Goal: Task Accomplishment & Management: Use online tool/utility

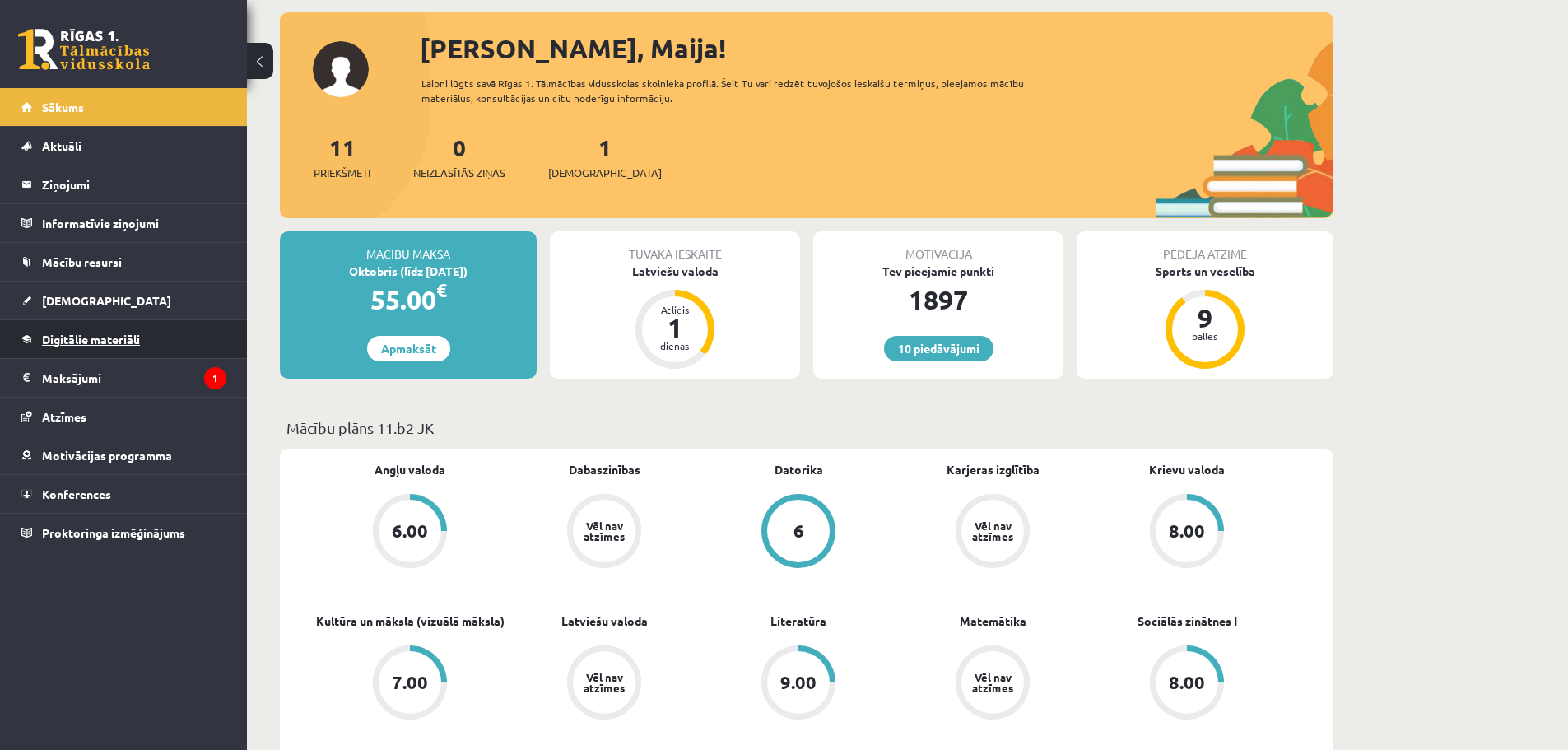
scroll to position [82, 0]
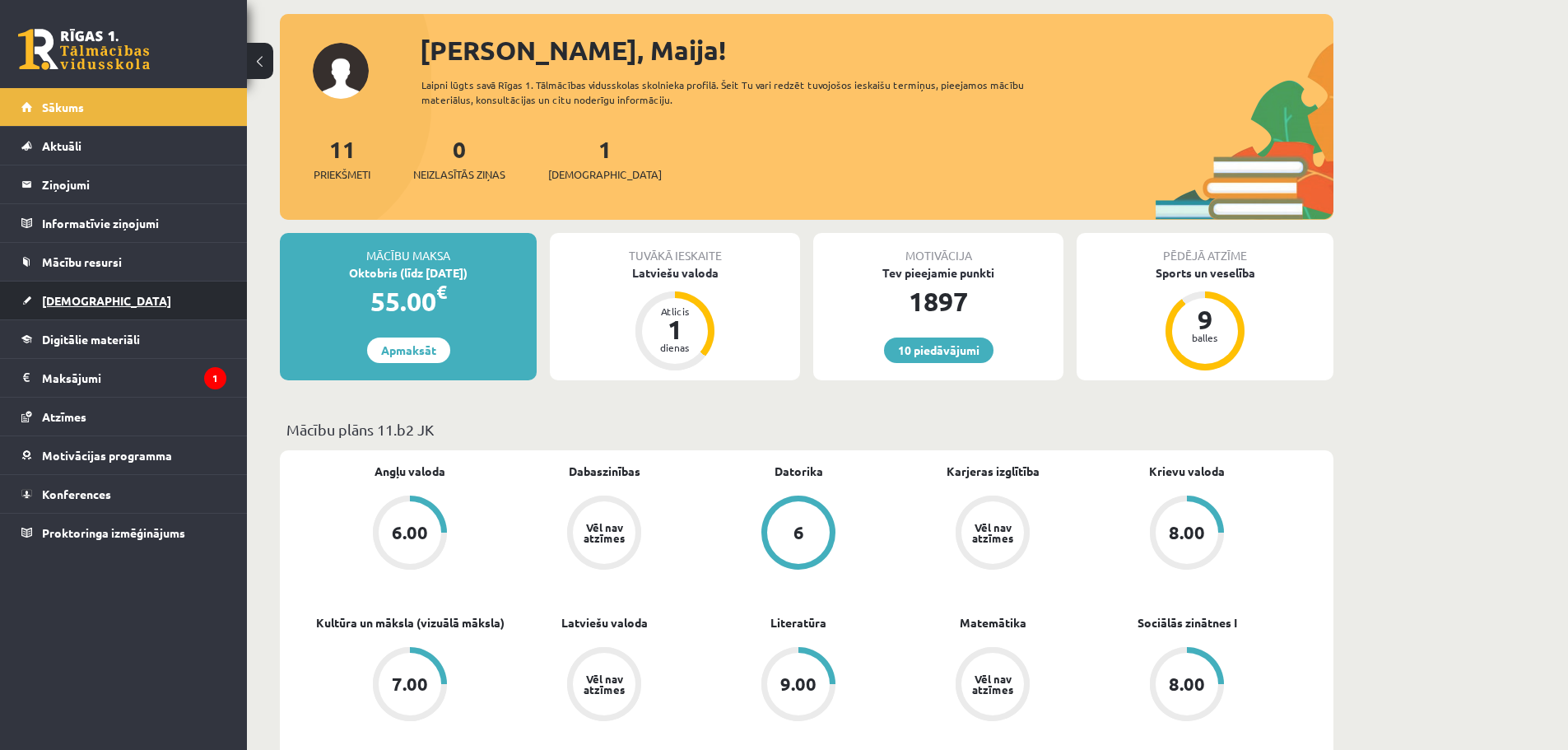
click at [106, 292] on link "[DEMOGRAPHIC_DATA]" at bounding box center [123, 300] width 205 height 38
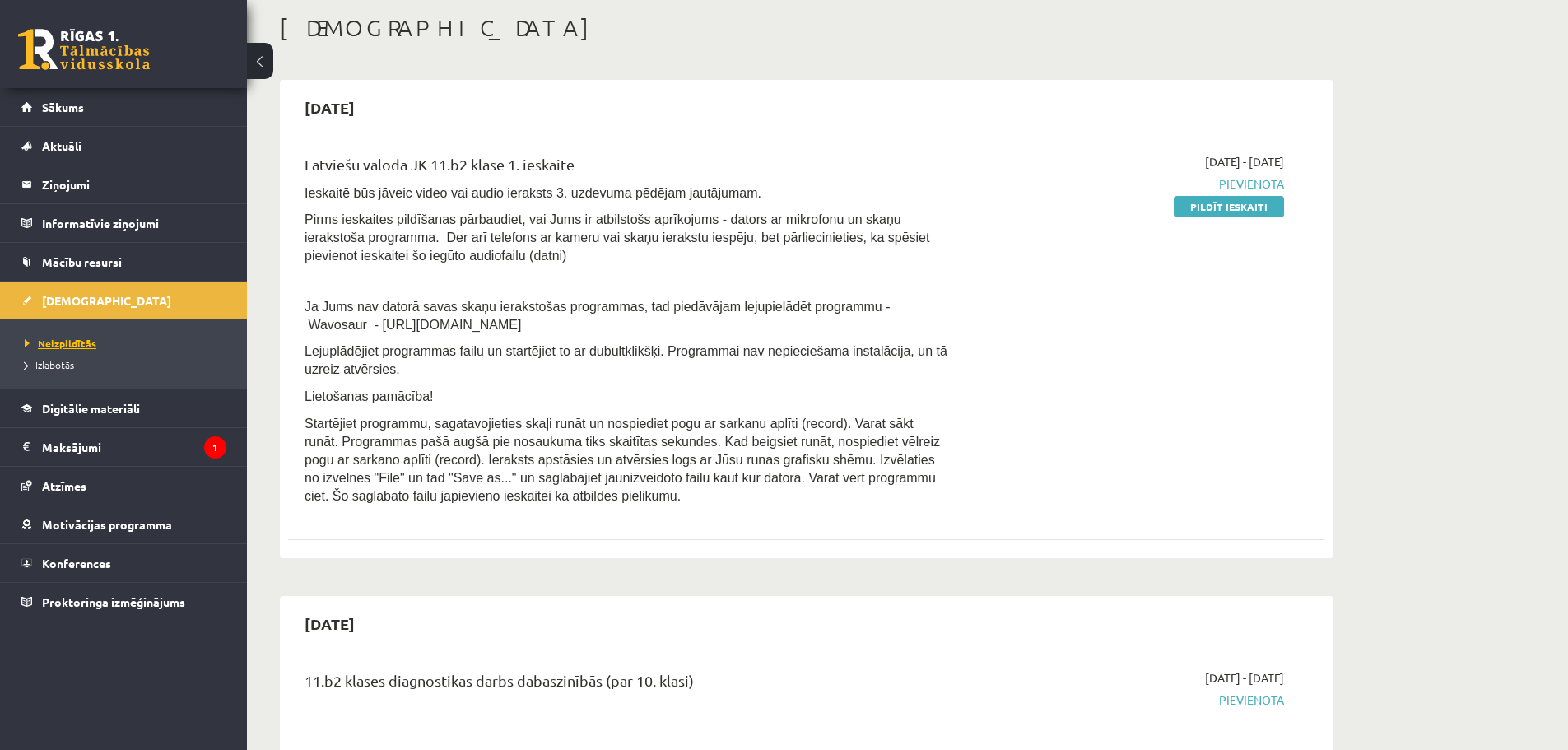
click at [78, 344] on span "Neizpildītās" at bounding box center [60, 343] width 71 height 13
click at [59, 367] on span "Izlabotās" at bounding box center [49, 364] width 49 height 13
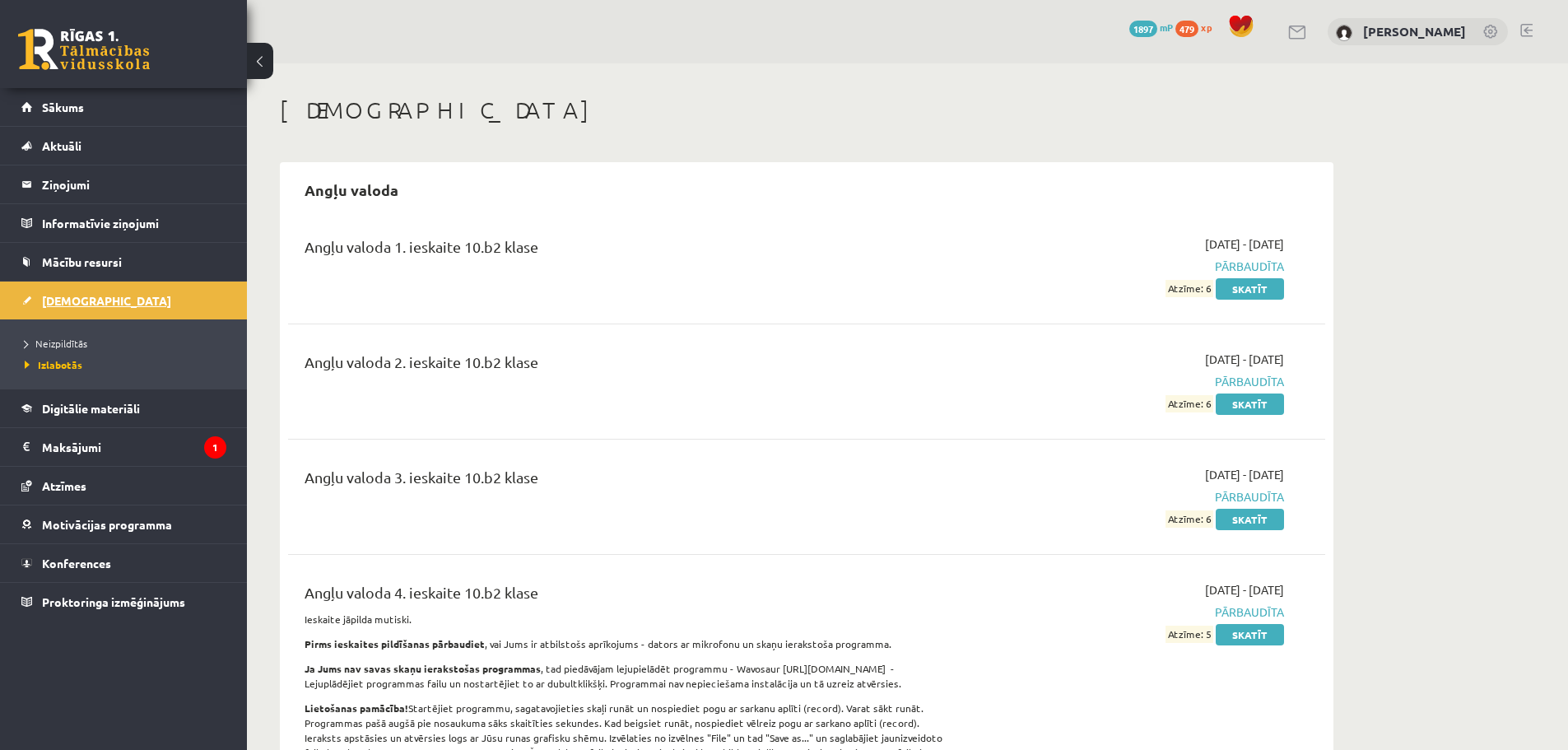
click at [70, 308] on link "[DEMOGRAPHIC_DATA]" at bounding box center [123, 300] width 205 height 38
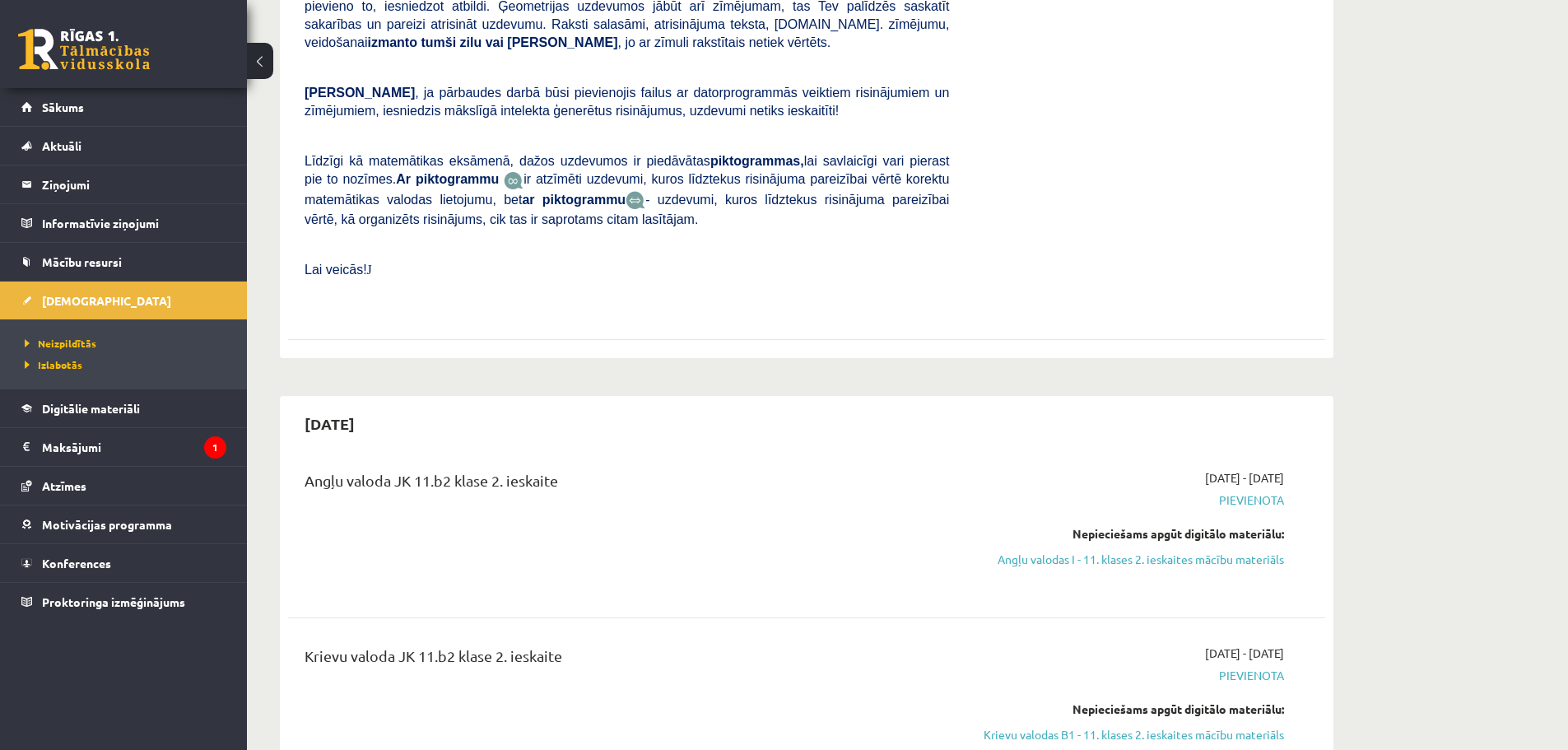
scroll to position [1482, 0]
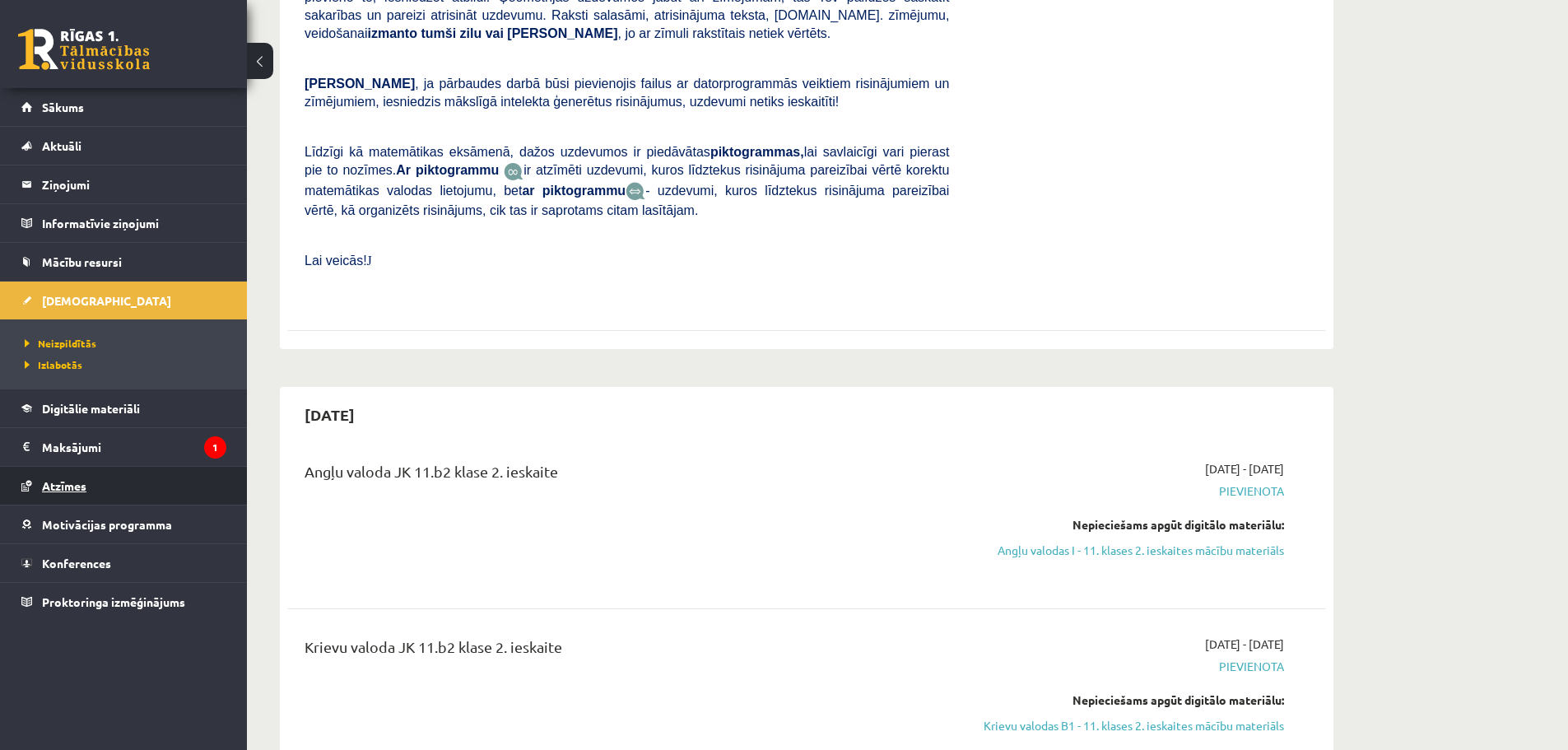
click at [88, 491] on link "Atzīmes" at bounding box center [123, 486] width 205 height 38
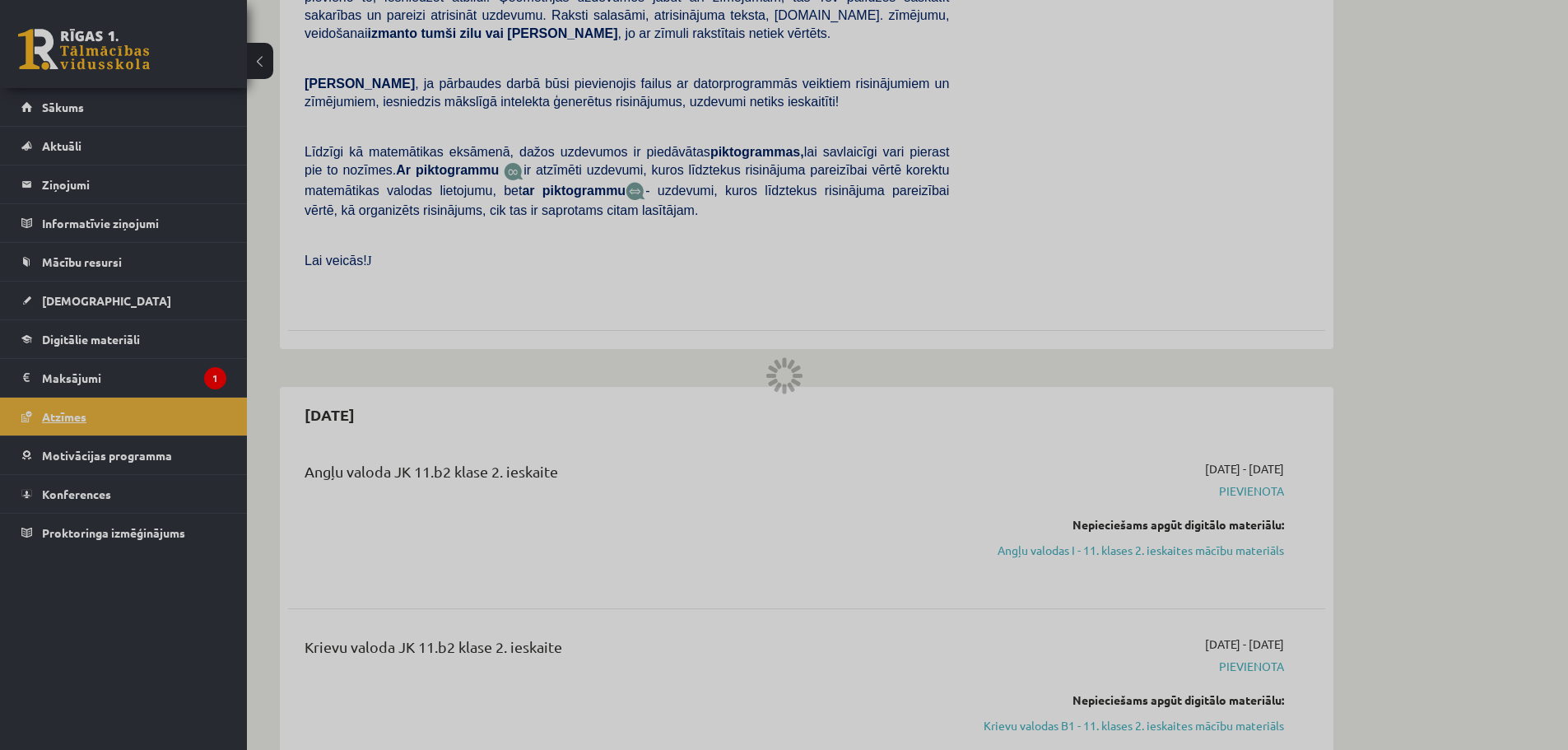
scroll to position [1413, 0]
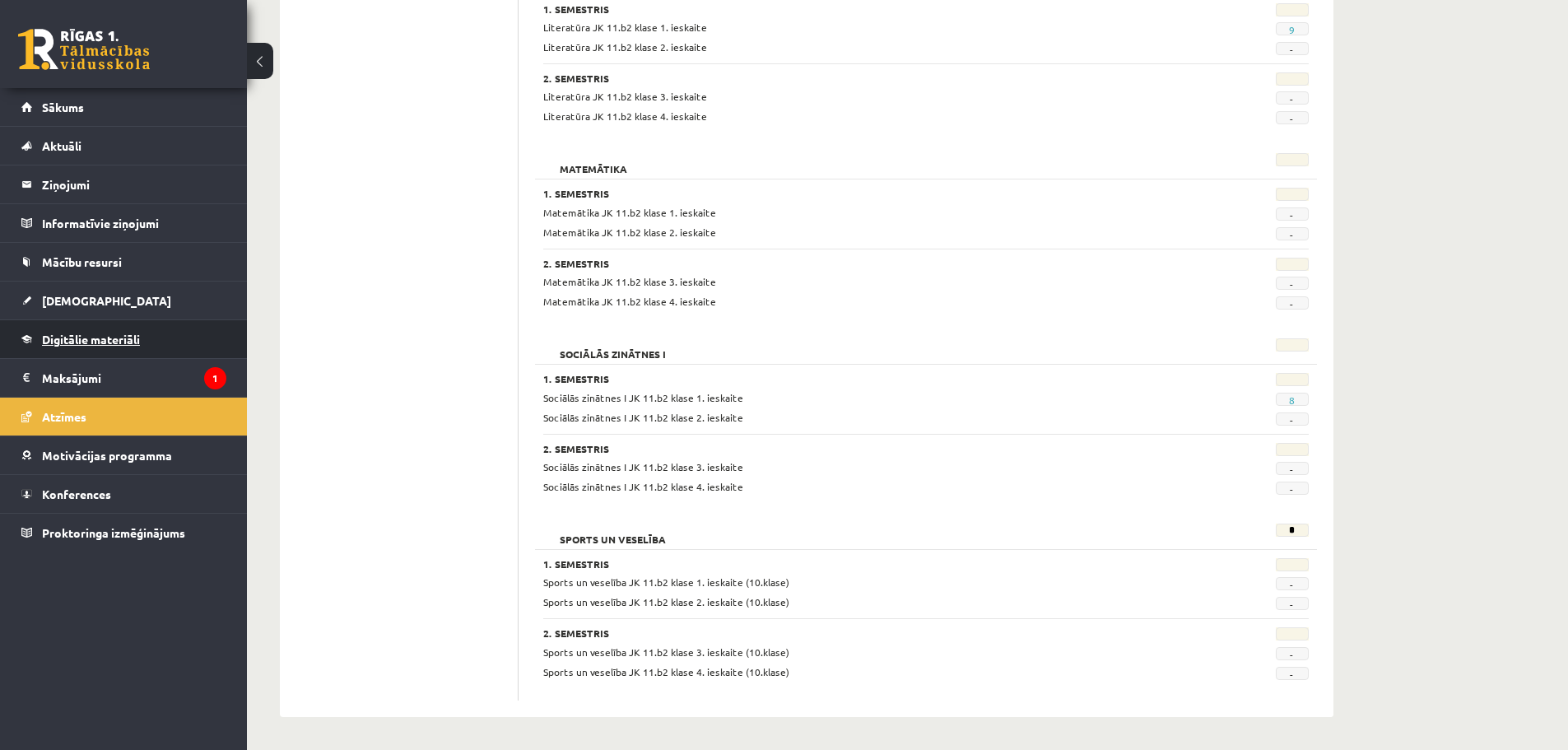
click at [127, 339] on span "Digitālie materiāli" at bounding box center [90, 338] width 98 height 14
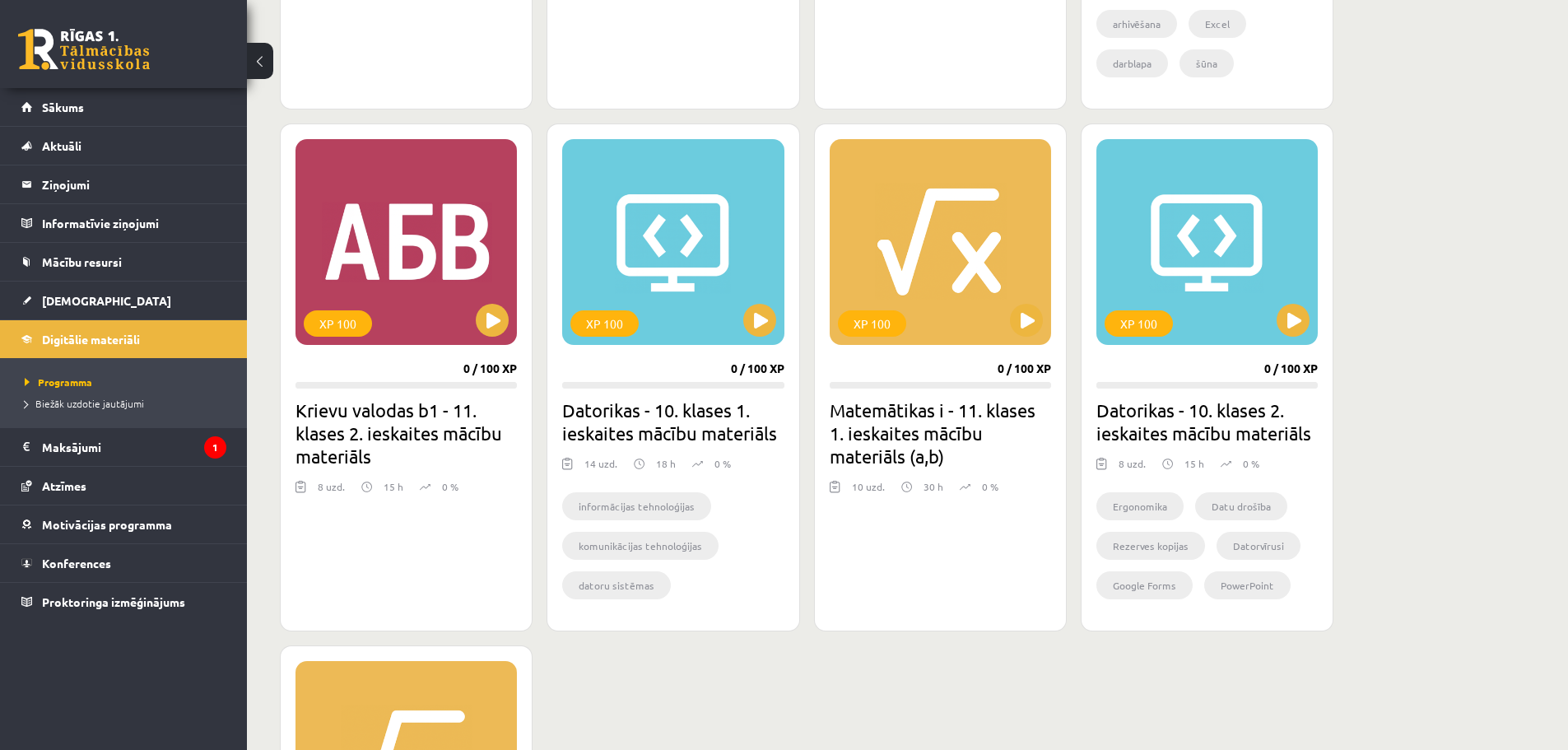
click at [118, 317] on link "[DEMOGRAPHIC_DATA]" at bounding box center [123, 300] width 205 height 38
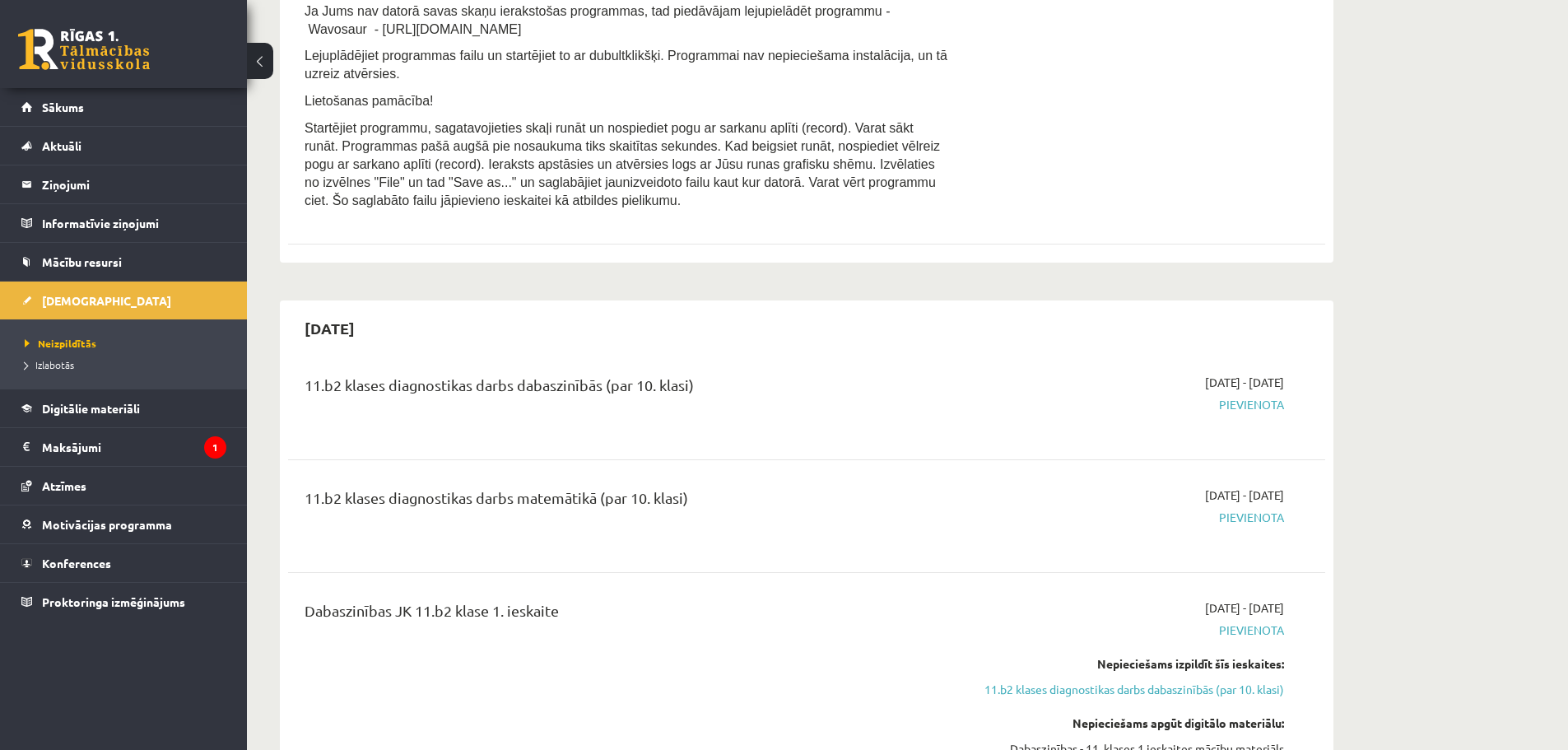
scroll to position [329, 0]
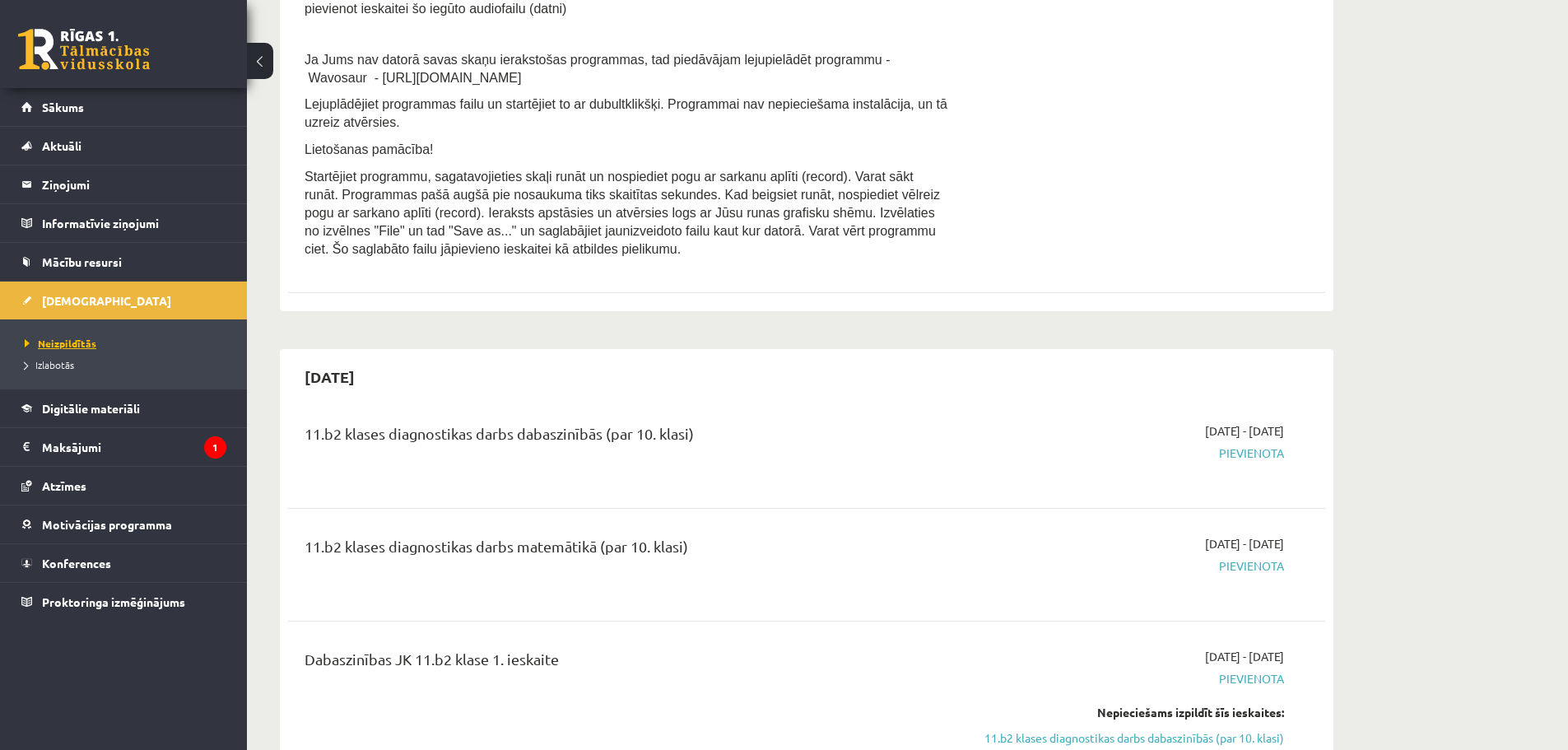
click at [82, 349] on link "Neizpildītās" at bounding box center [127, 343] width 206 height 14
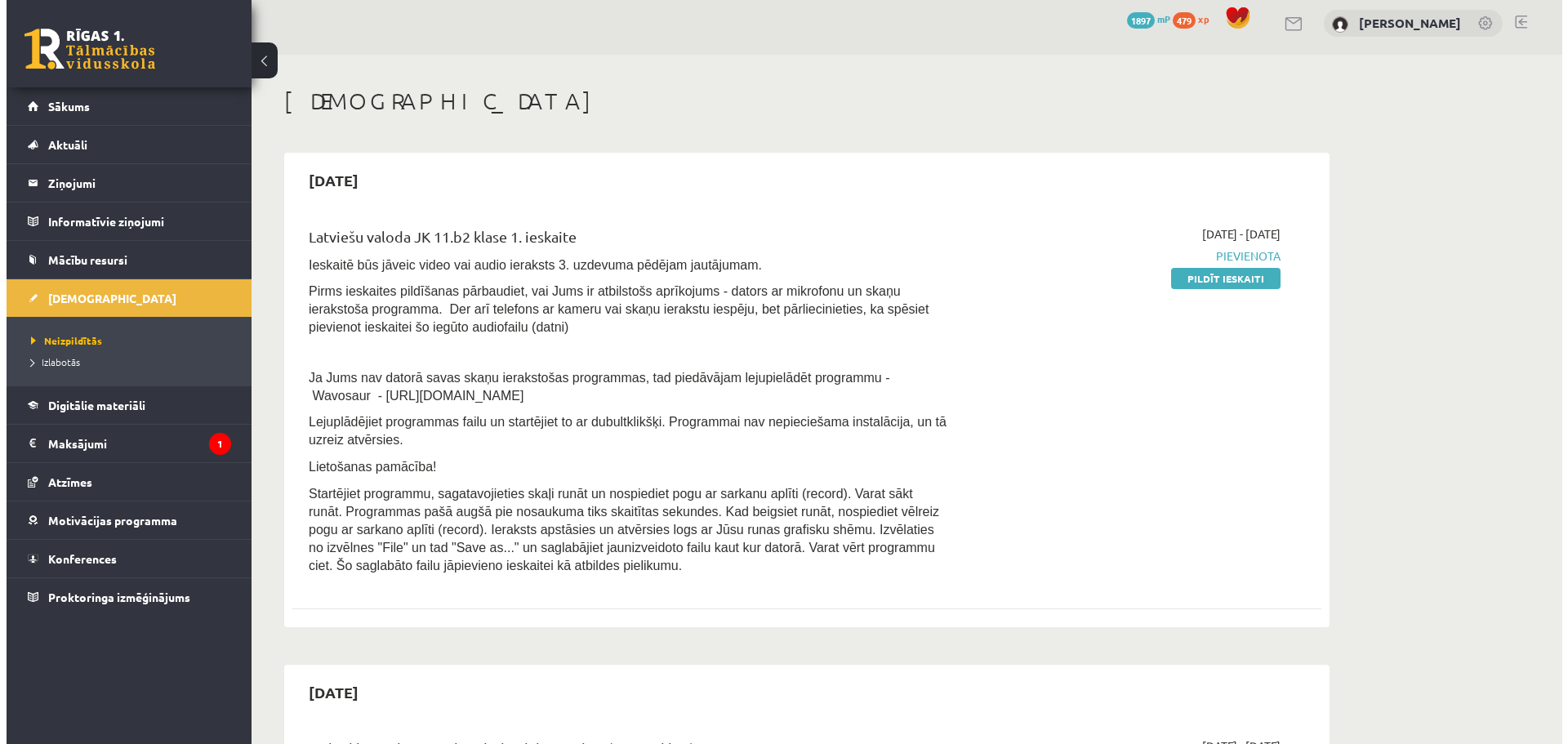
scroll to position [0, 0]
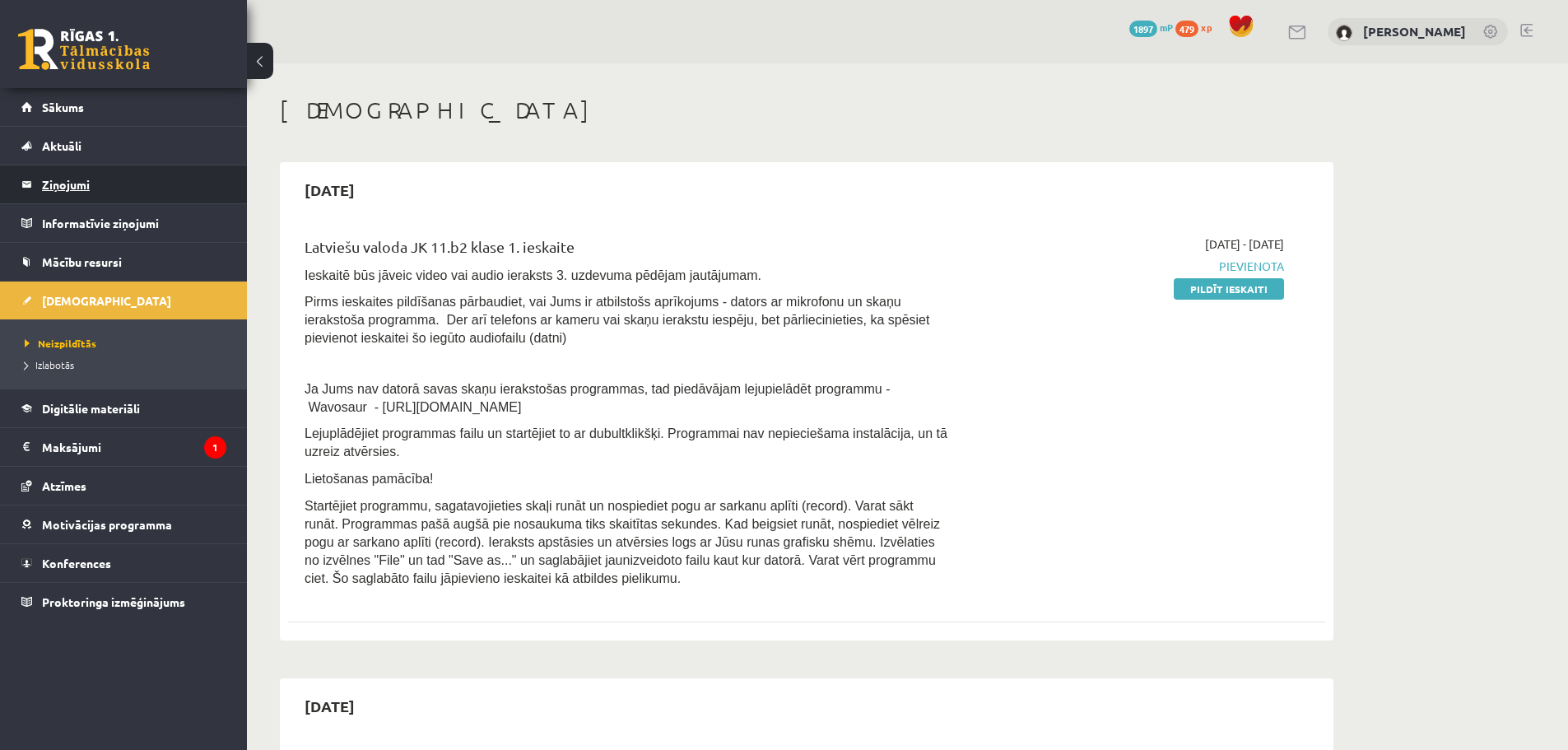
click at [71, 179] on legend "Ziņojumi 0" at bounding box center [133, 185] width 184 height 38
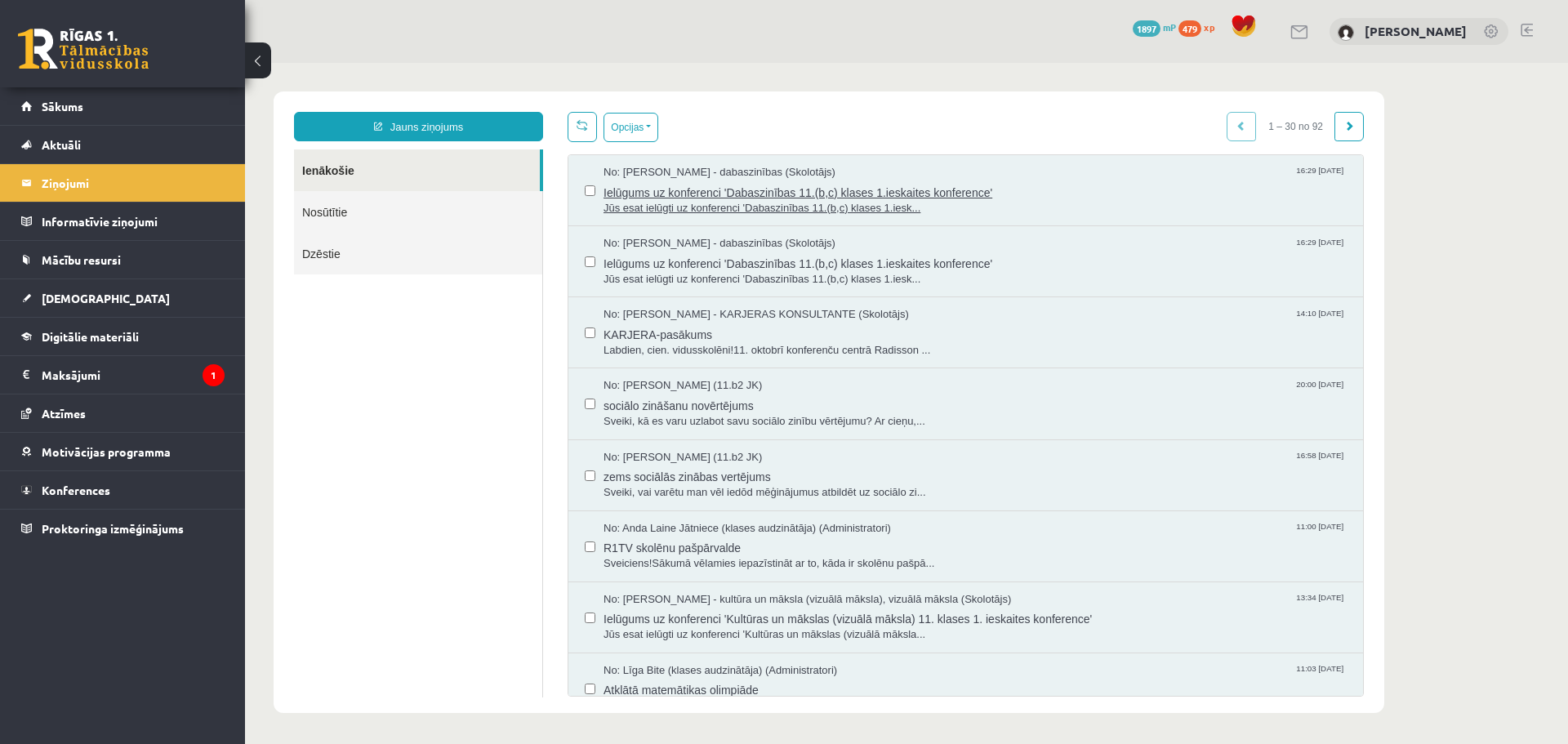
click at [760, 195] on span "Ielūgums uz konferenci 'Dabaszinības 11.(b,c) klases 1.ieskaites konference'" at bounding box center [975, 191] width 743 height 20
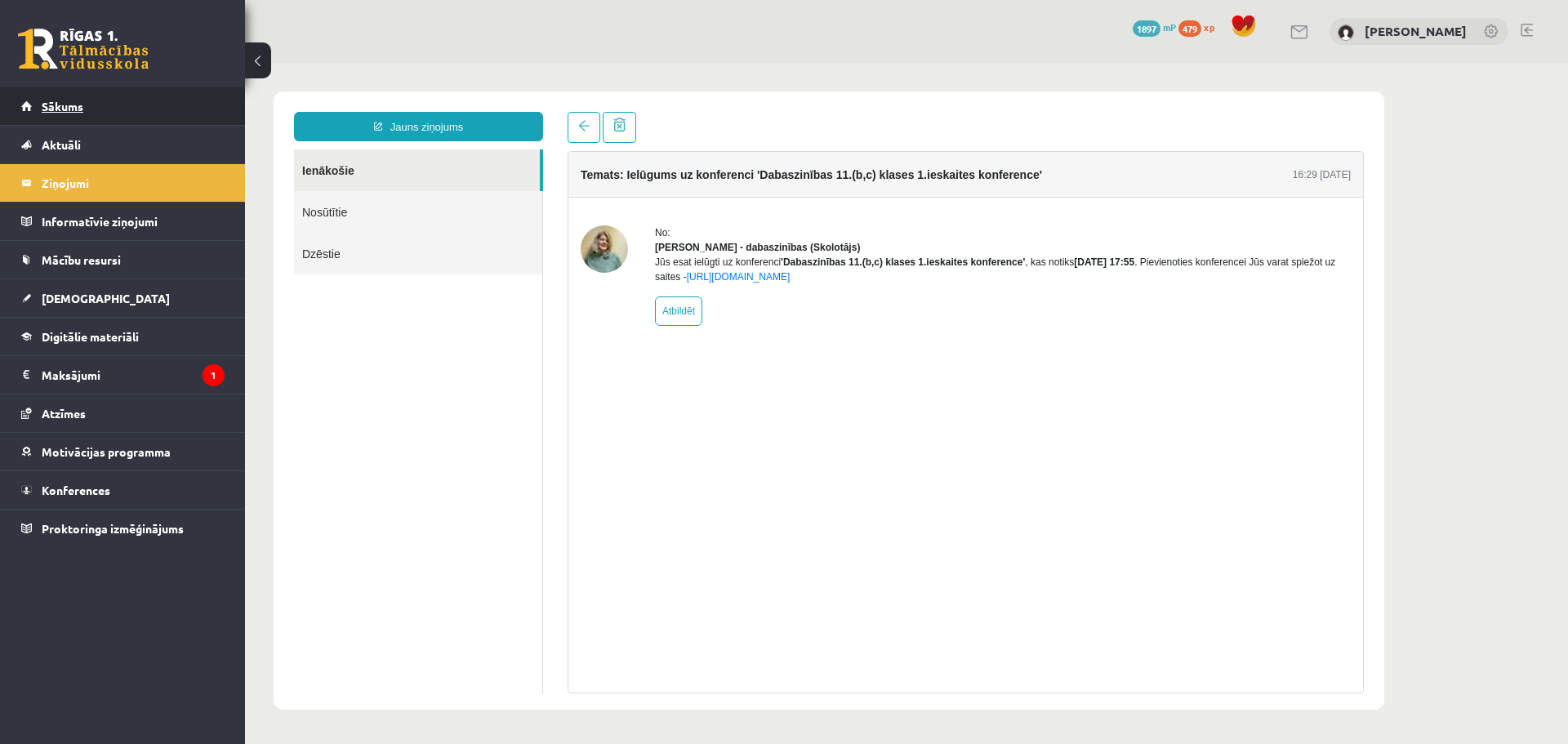
click at [129, 107] on link "Sākums" at bounding box center [122, 106] width 203 height 38
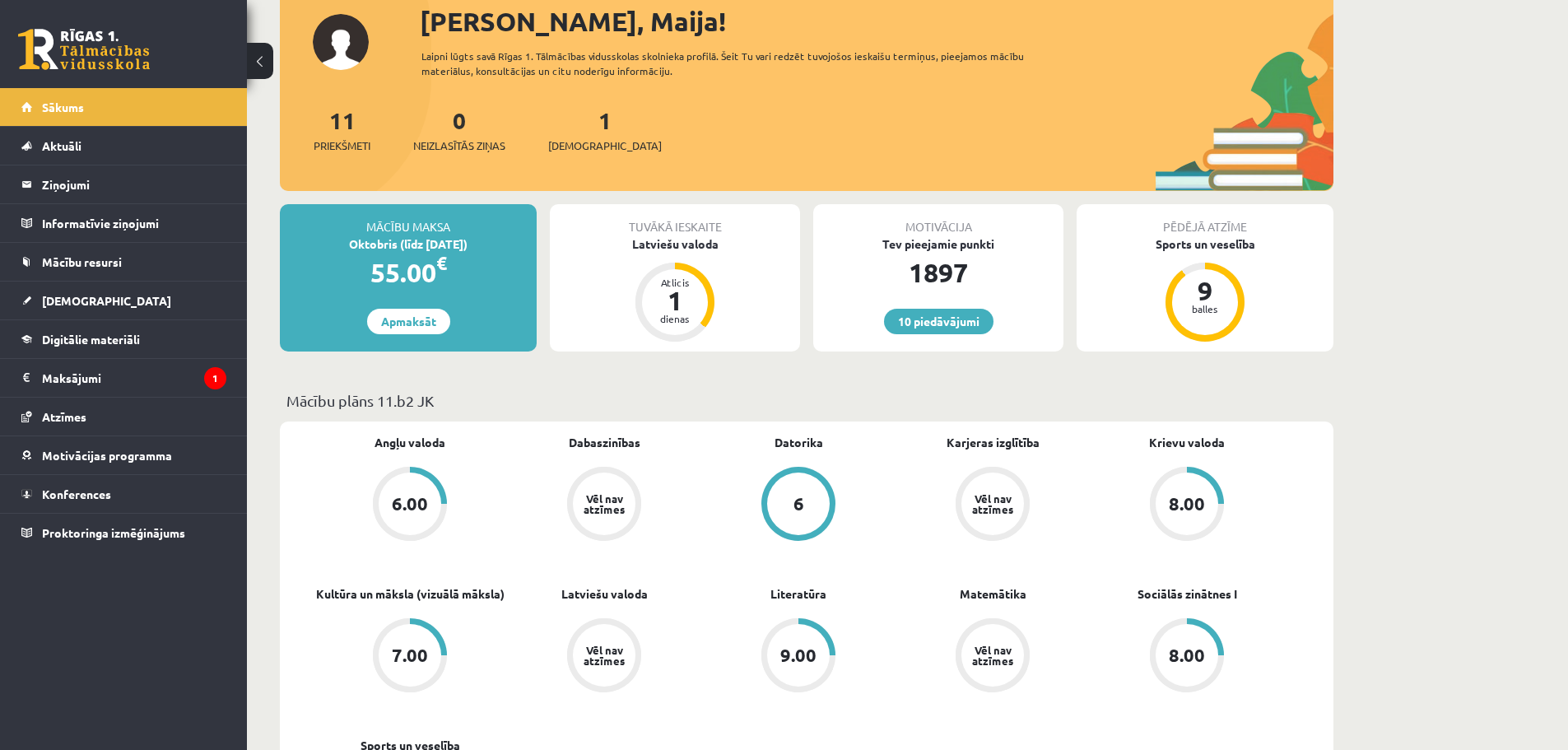
scroll to position [165, 0]
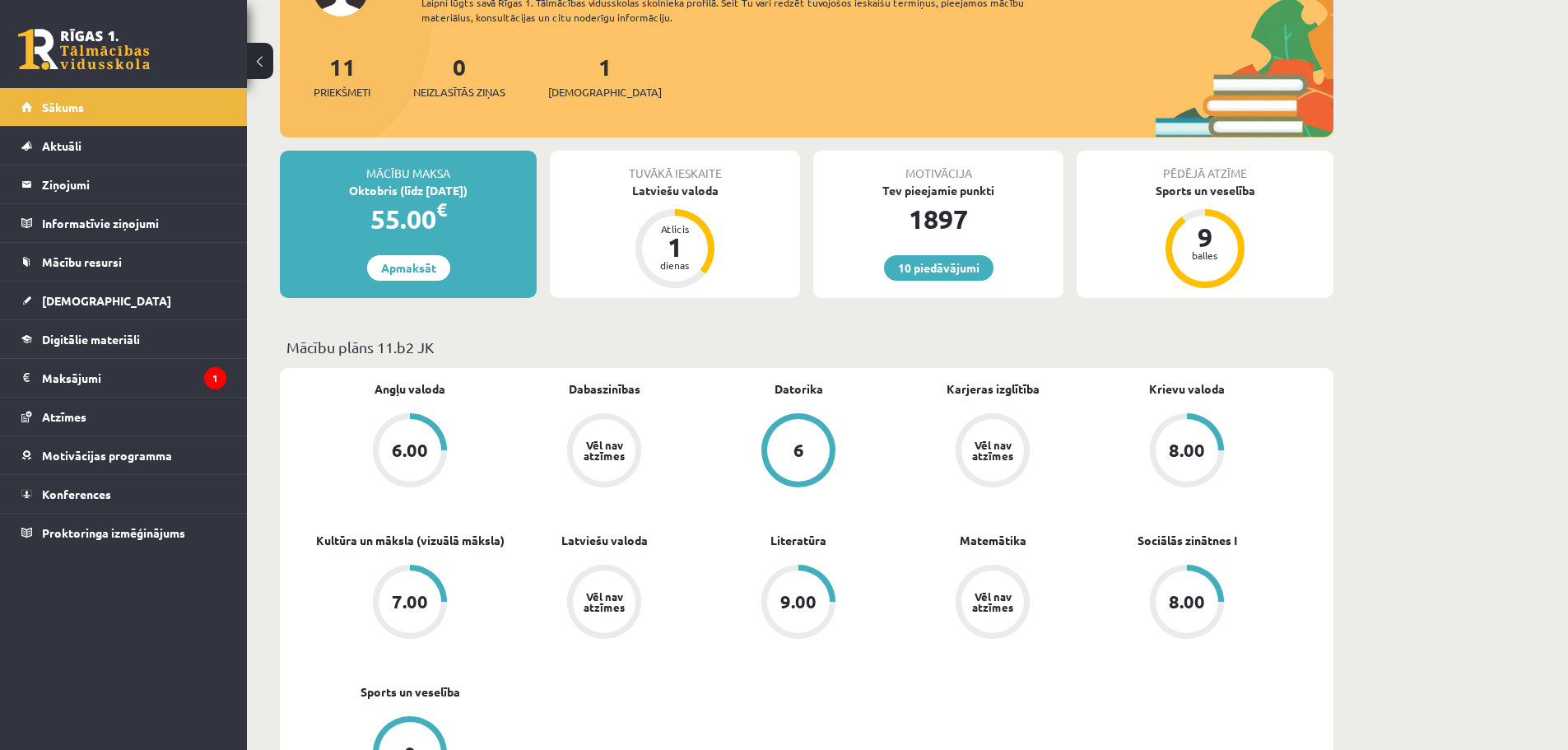
click at [426, 604] on div "7.00" at bounding box center [410, 601] width 37 height 18
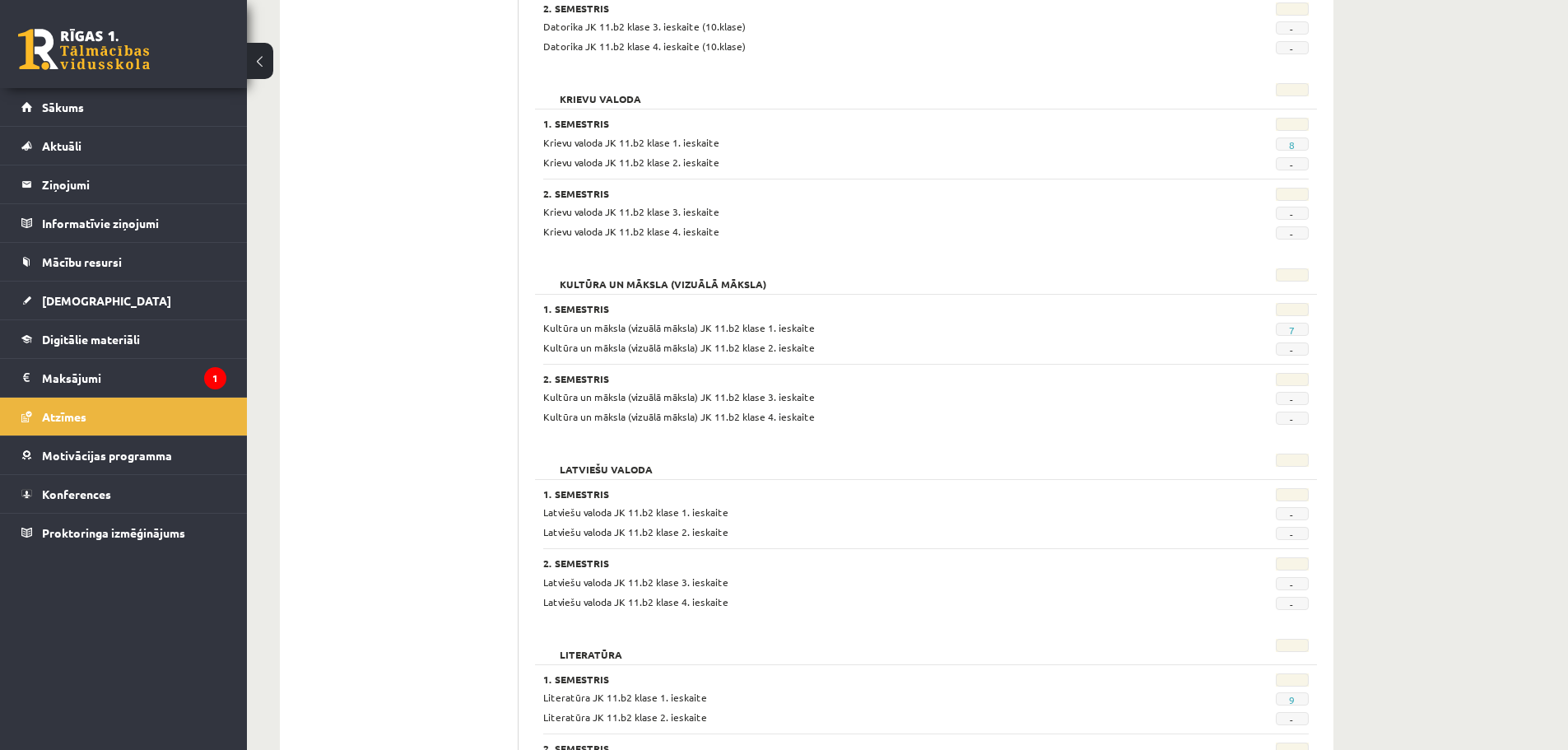
scroll to position [672, 0]
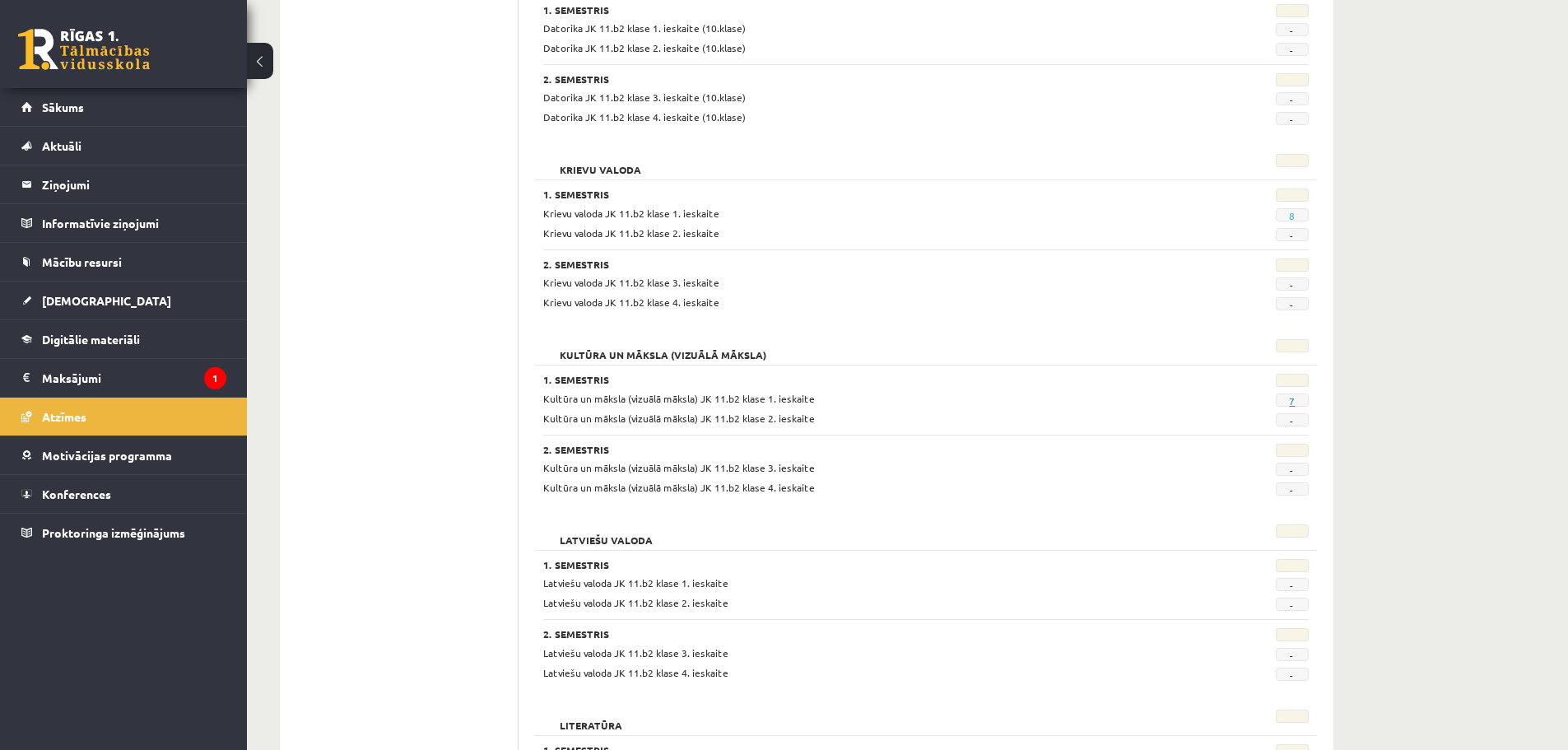
click at [1290, 401] on link "7" at bounding box center [1292, 401] width 6 height 13
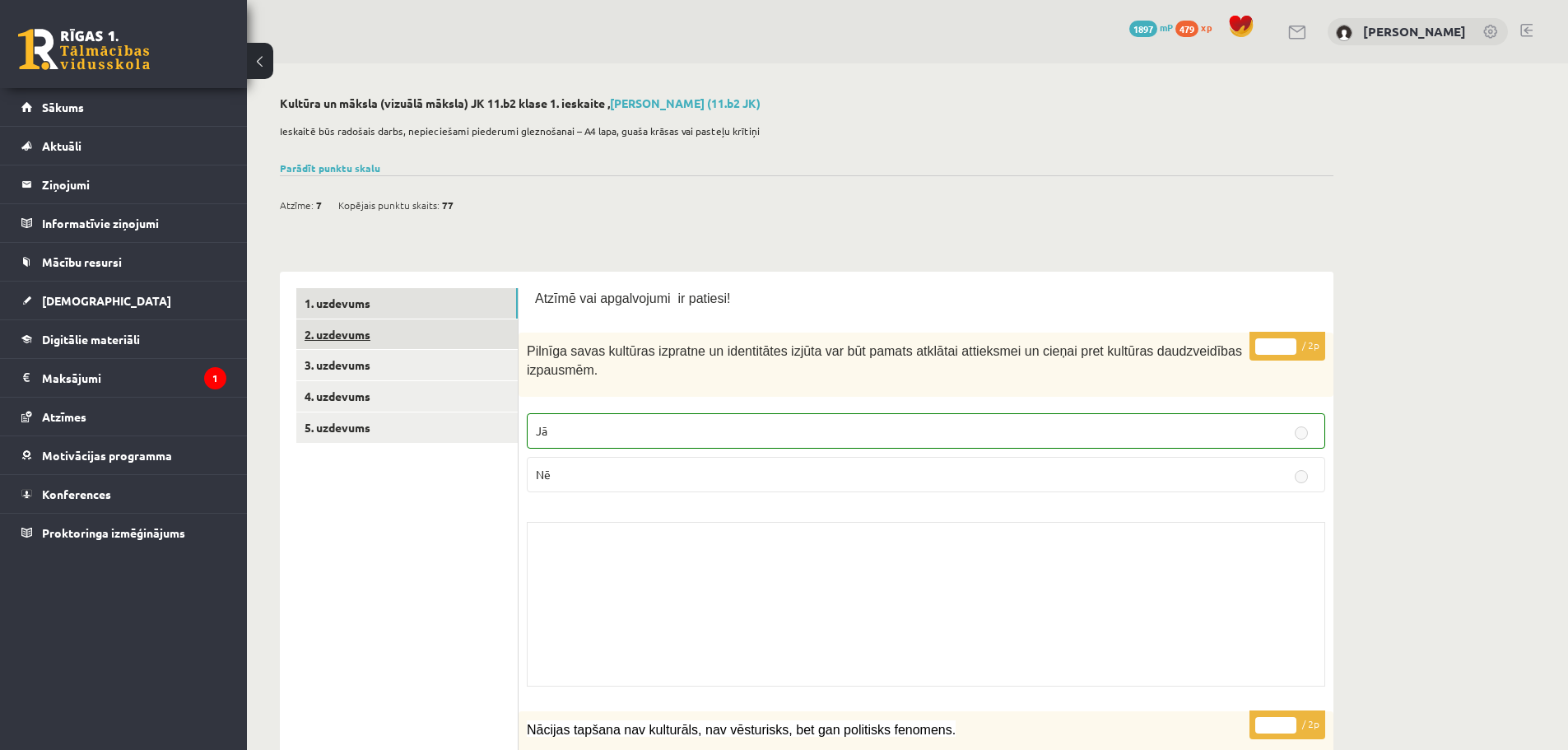
click at [391, 340] on link "2. uzdevums" at bounding box center [407, 335] width 222 height 31
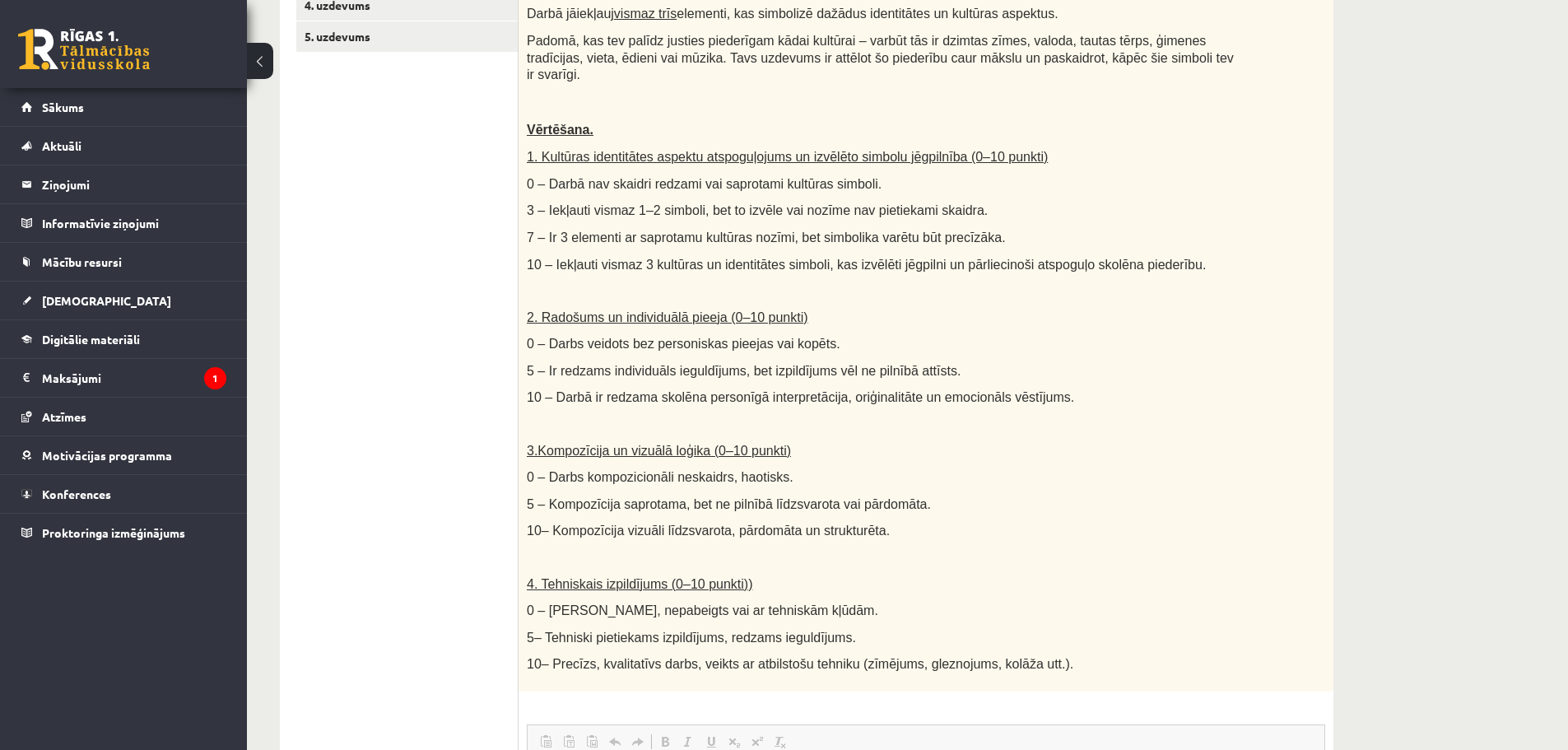
scroll to position [26, 0]
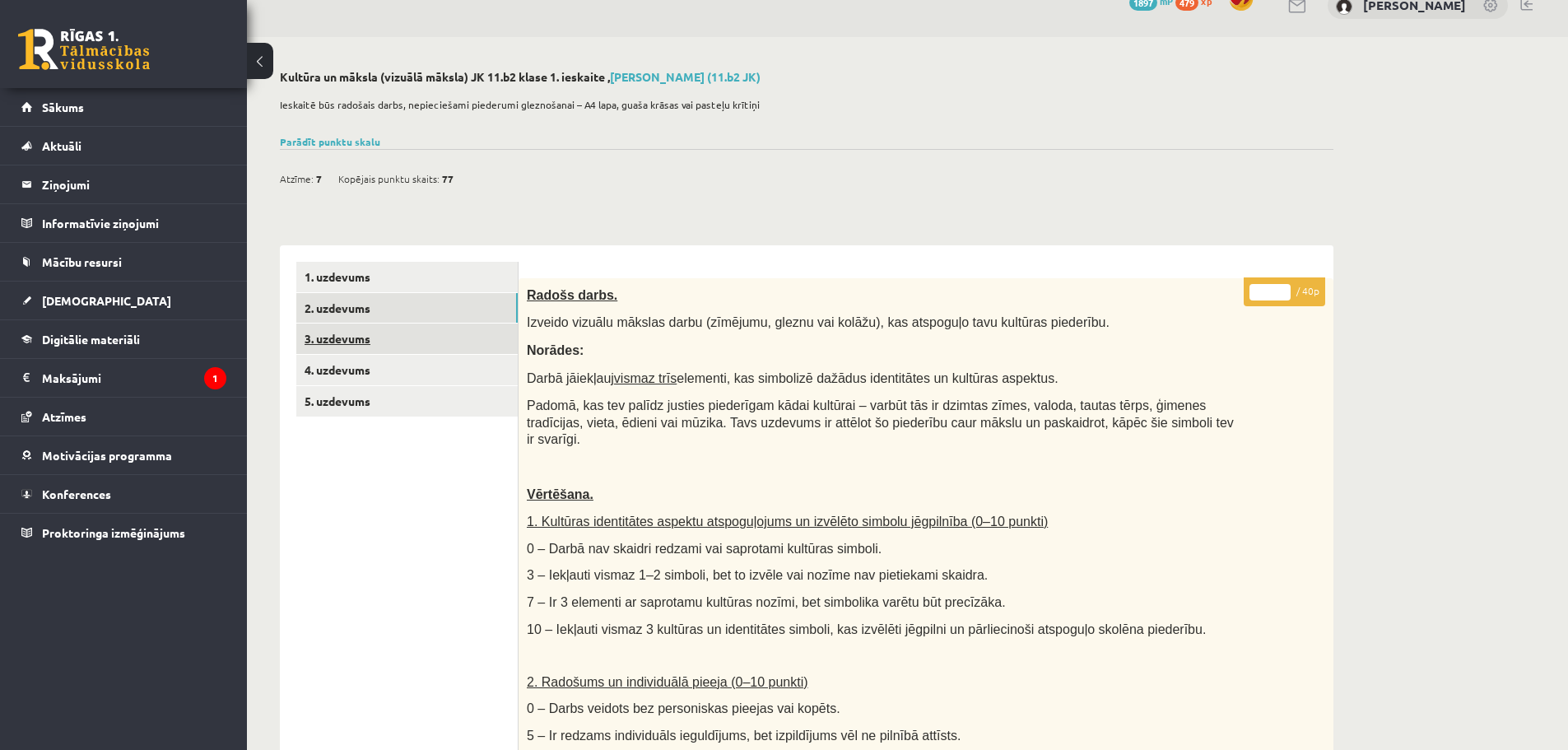
click at [323, 344] on link "3. uzdevums" at bounding box center [407, 339] width 222 height 31
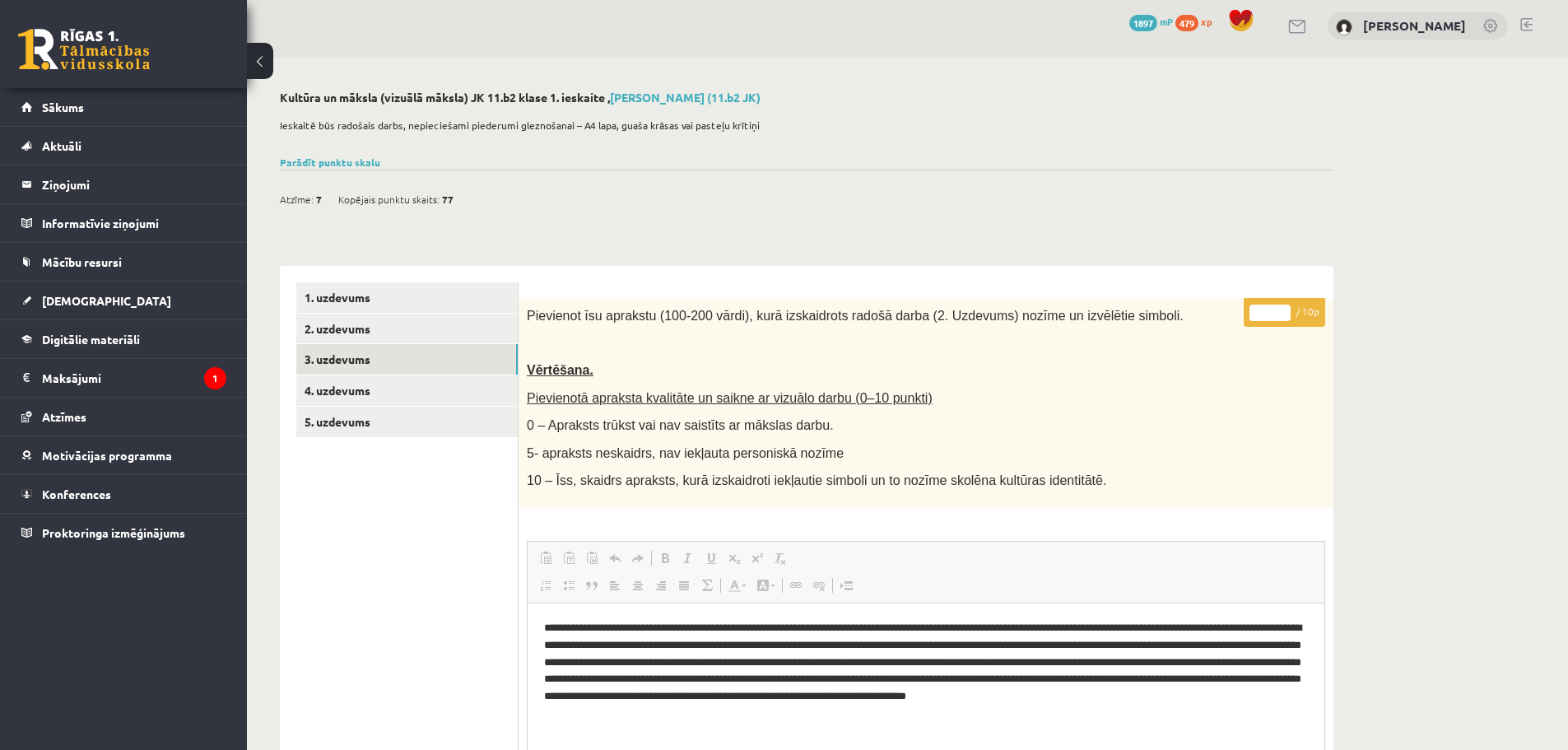
scroll to position [0, 0]
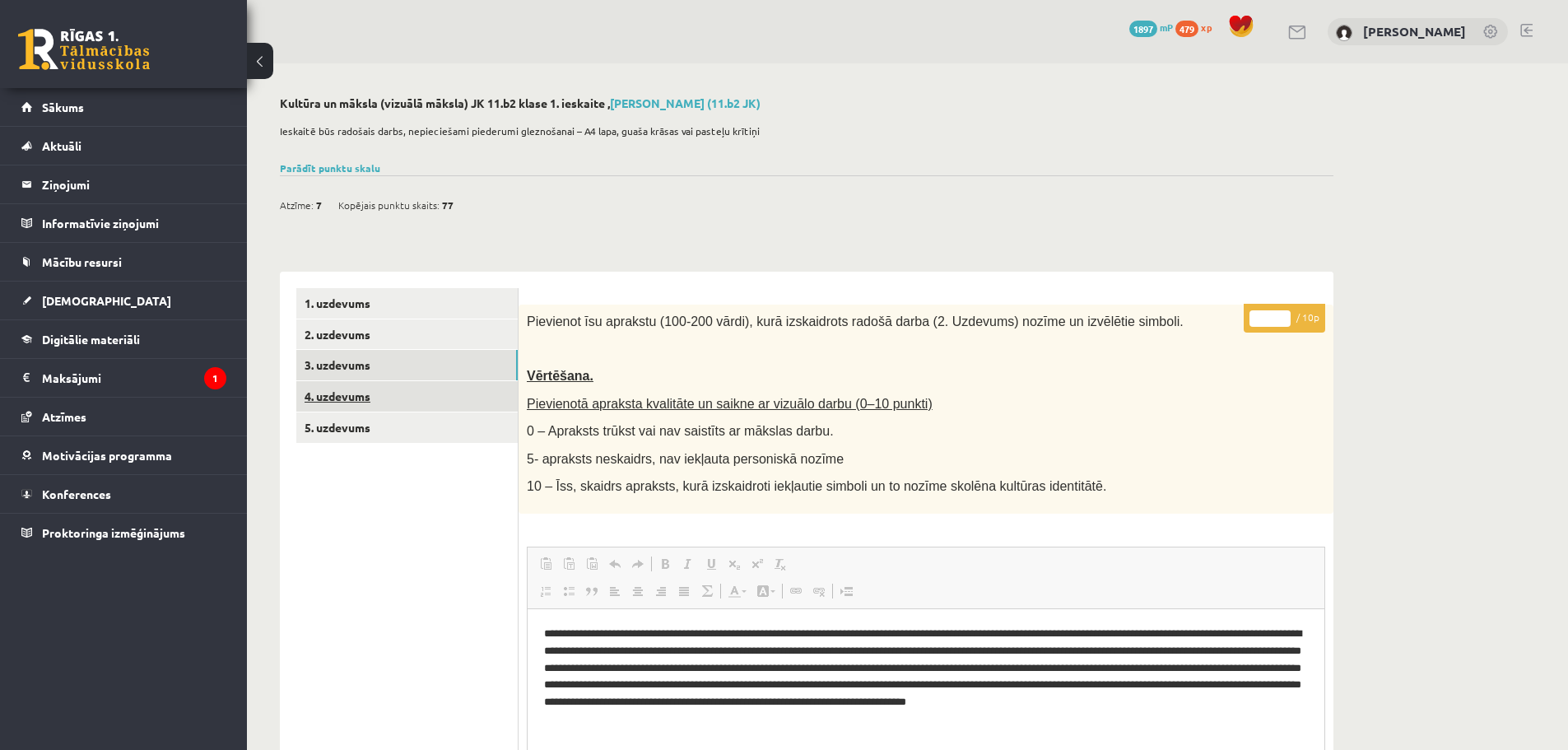
click at [336, 392] on link "4. uzdevums" at bounding box center [407, 396] width 222 height 31
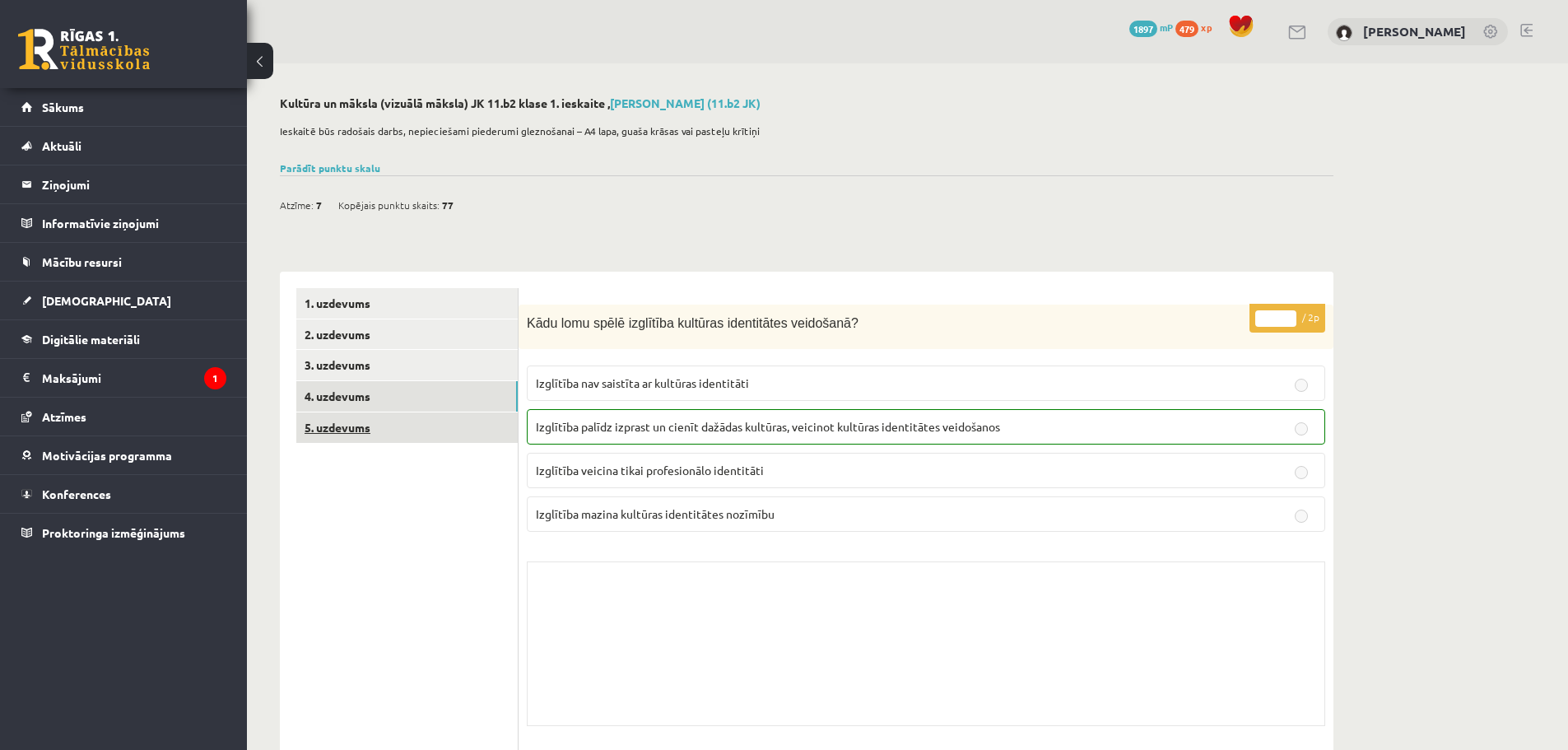
click at [341, 431] on link "5. uzdevums" at bounding box center [407, 428] width 222 height 31
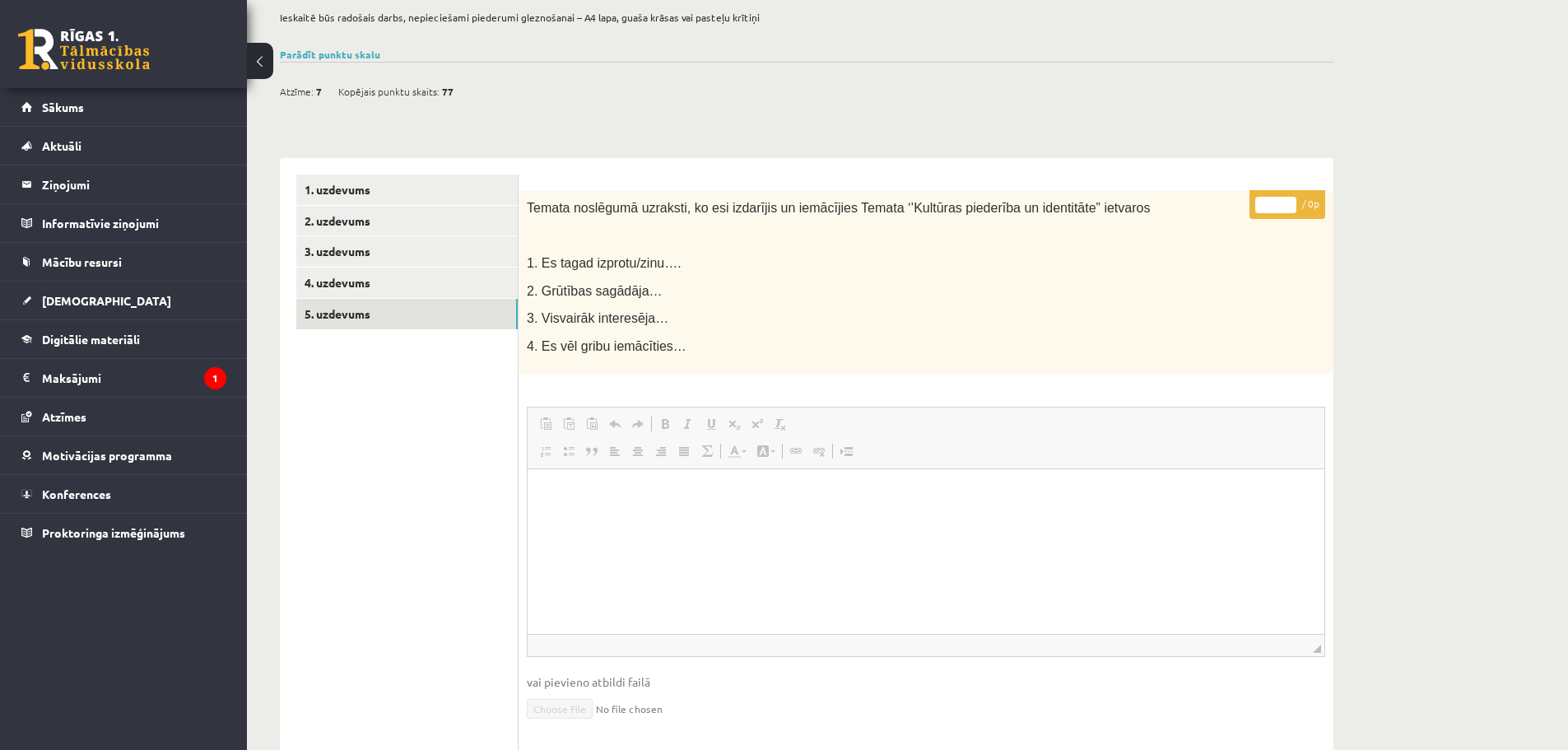
scroll to position [105, 0]
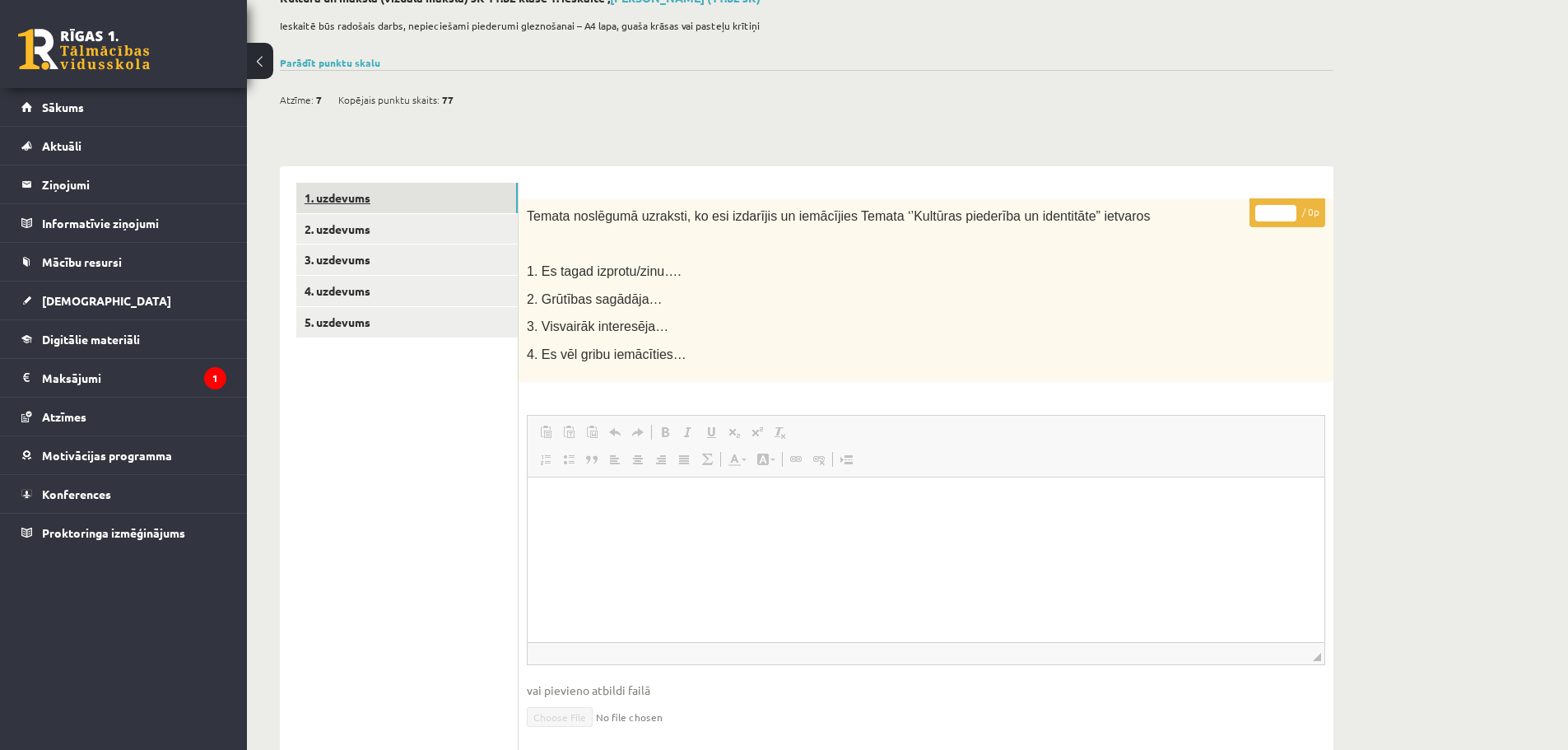
click at [356, 199] on link "1. uzdevums" at bounding box center [407, 198] width 222 height 31
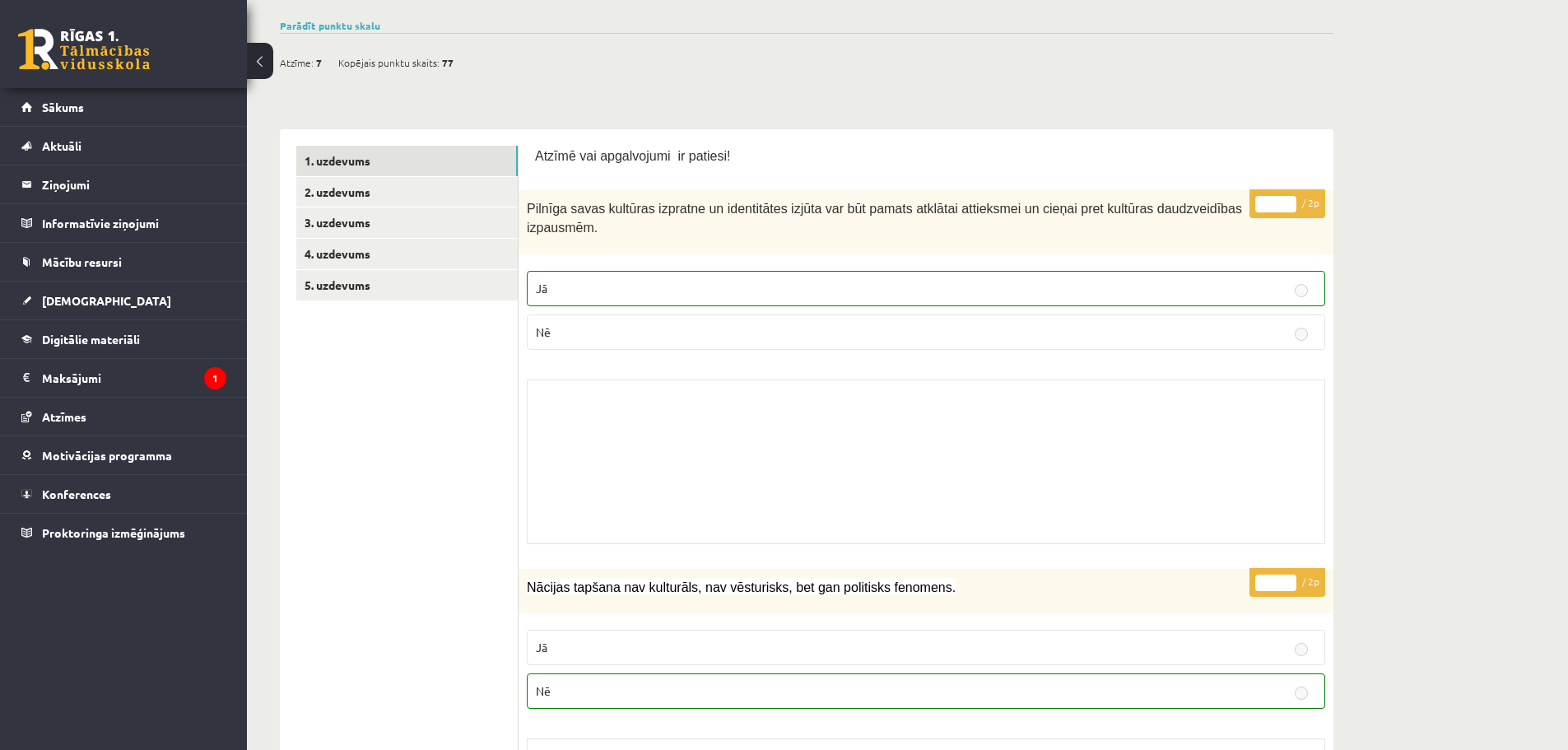
scroll to position [0, 0]
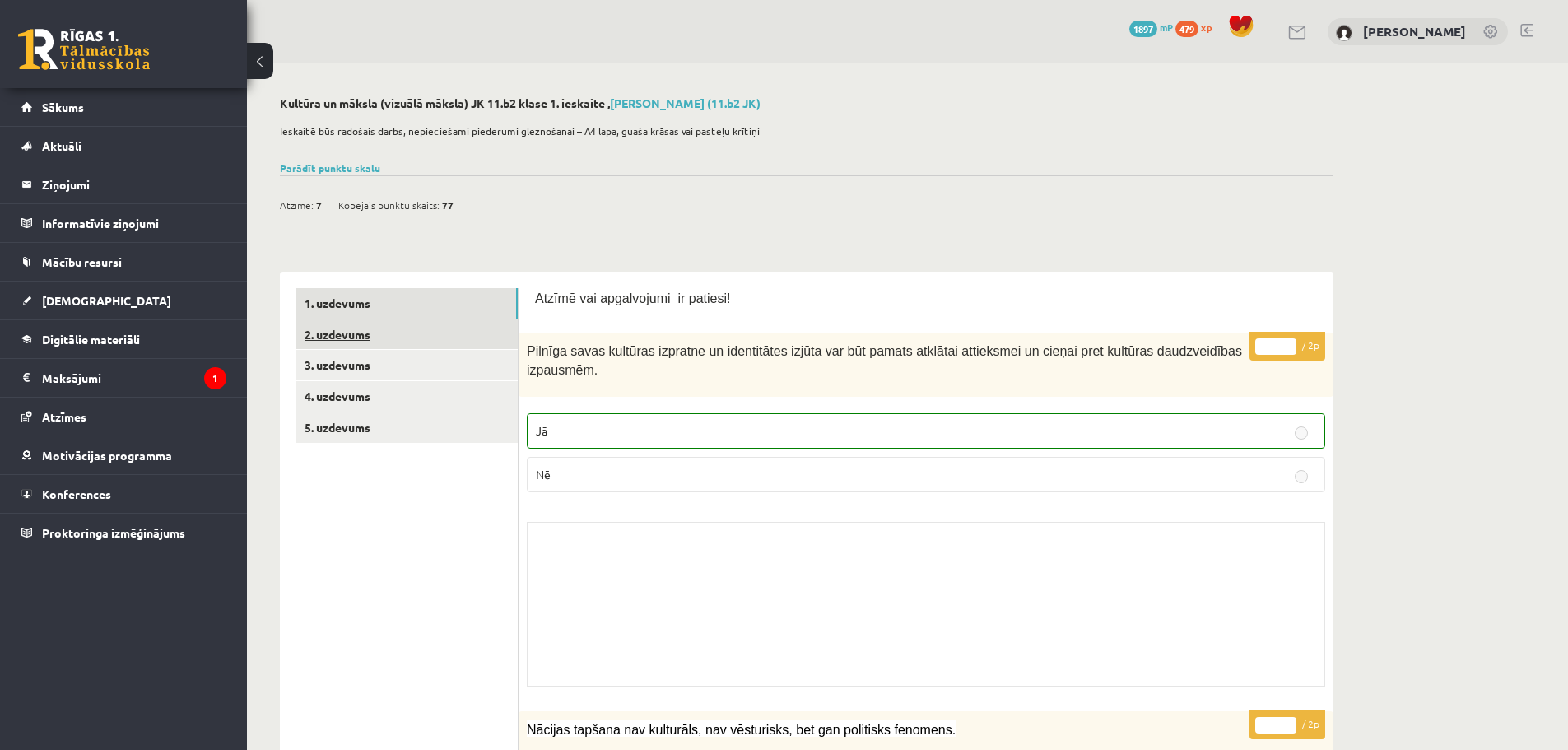
click at [367, 345] on link "2. uzdevums" at bounding box center [407, 335] width 222 height 31
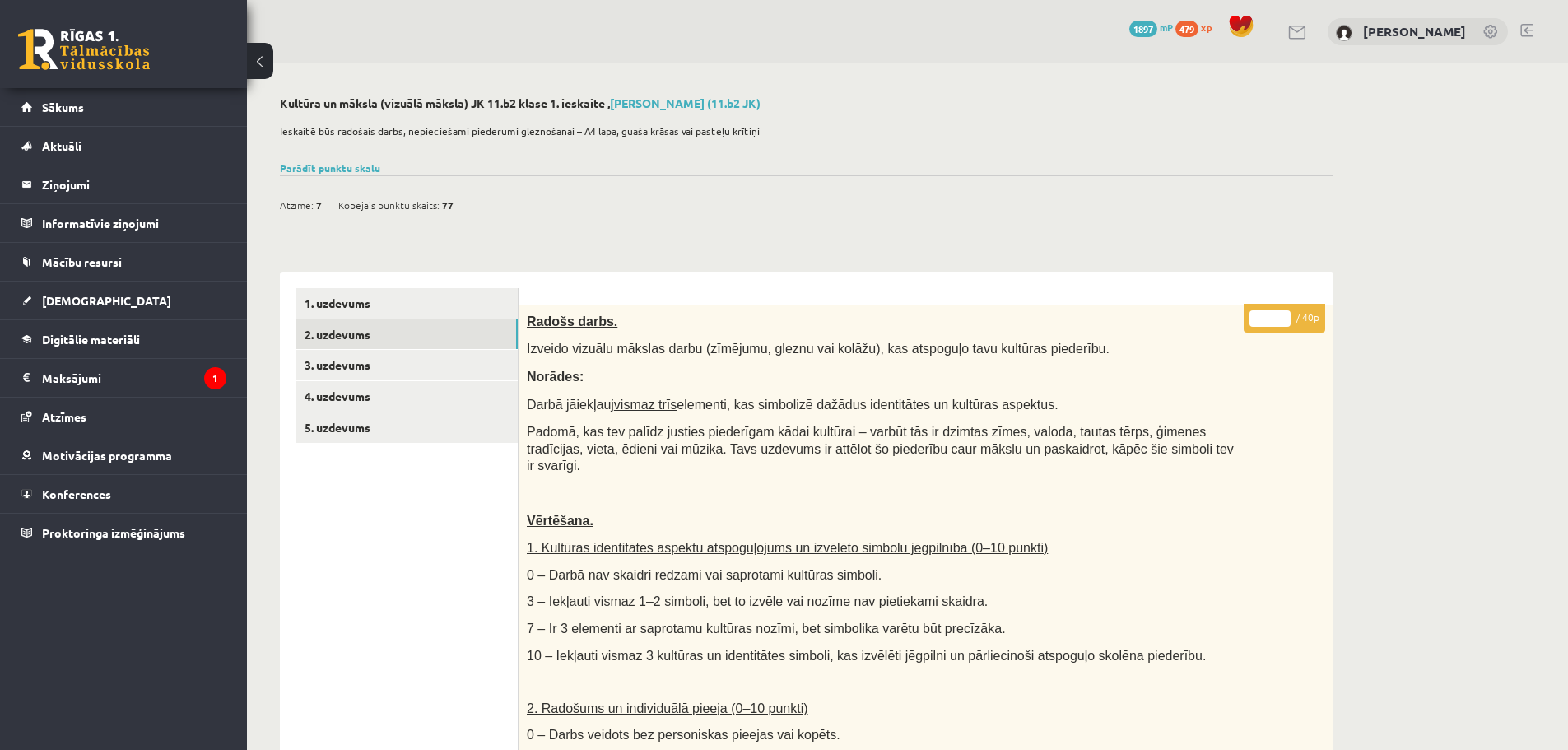
click at [1524, 30] on link at bounding box center [1526, 30] width 13 height 13
